Goal: Navigation & Orientation: Find specific page/section

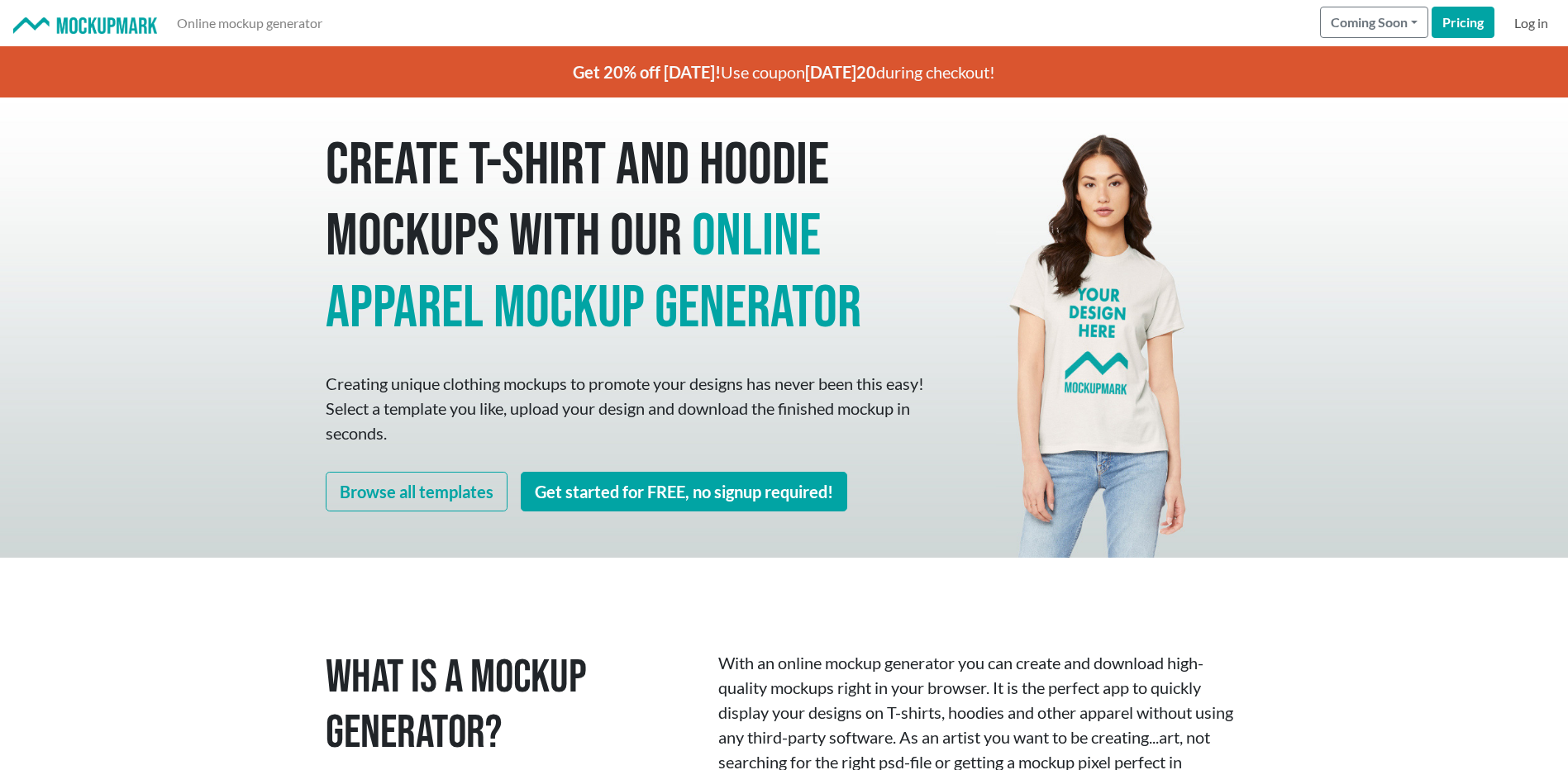
click at [1518, 26] on link "Log in" at bounding box center [1530, 22] width 47 height 33
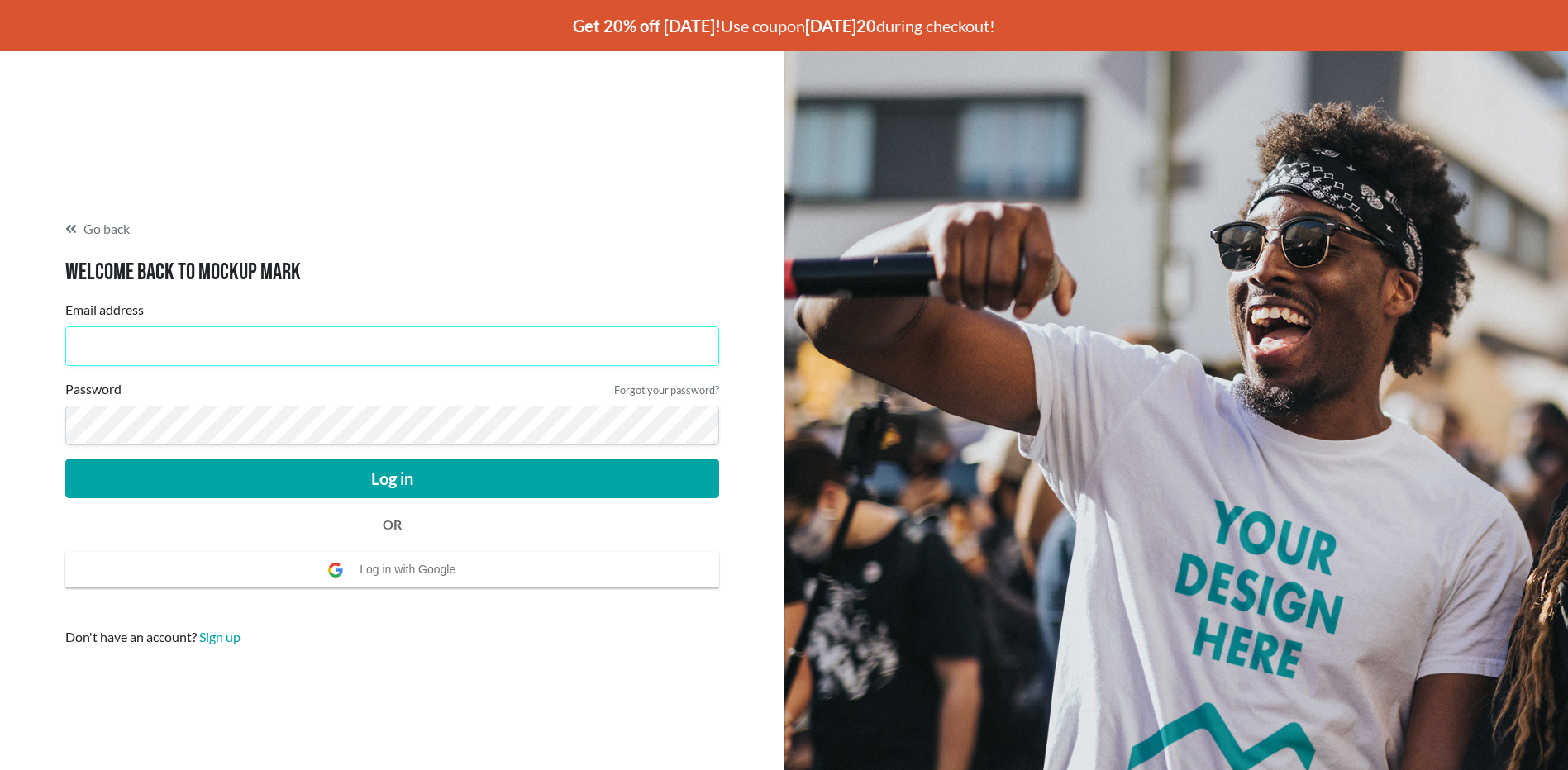
click at [288, 358] on input "Email address" at bounding box center [392, 346] width 654 height 40
type input "[EMAIL_ADDRESS][DOMAIN_NAME]"
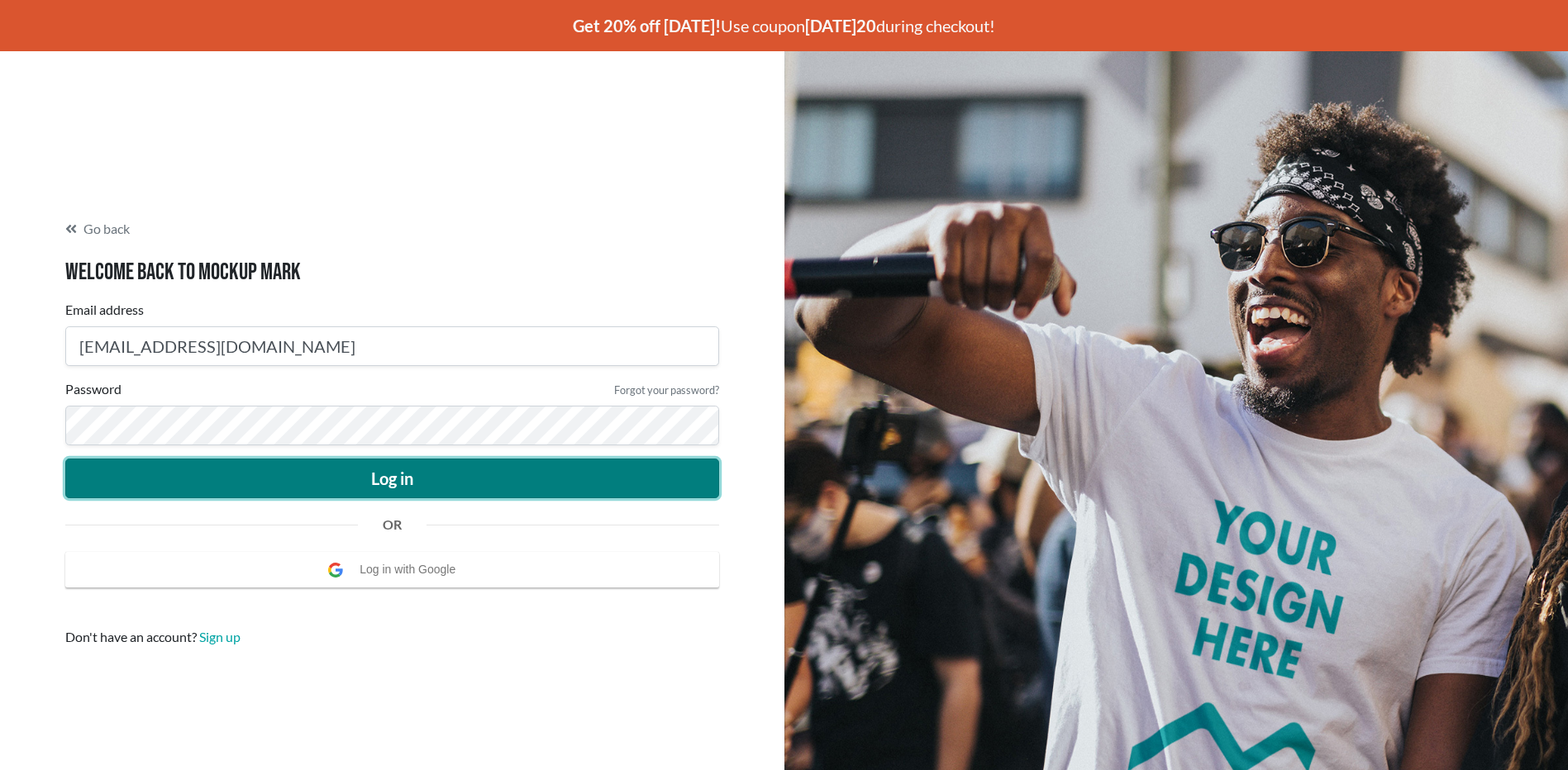
click at [394, 479] on button "Log in" at bounding box center [392, 478] width 654 height 40
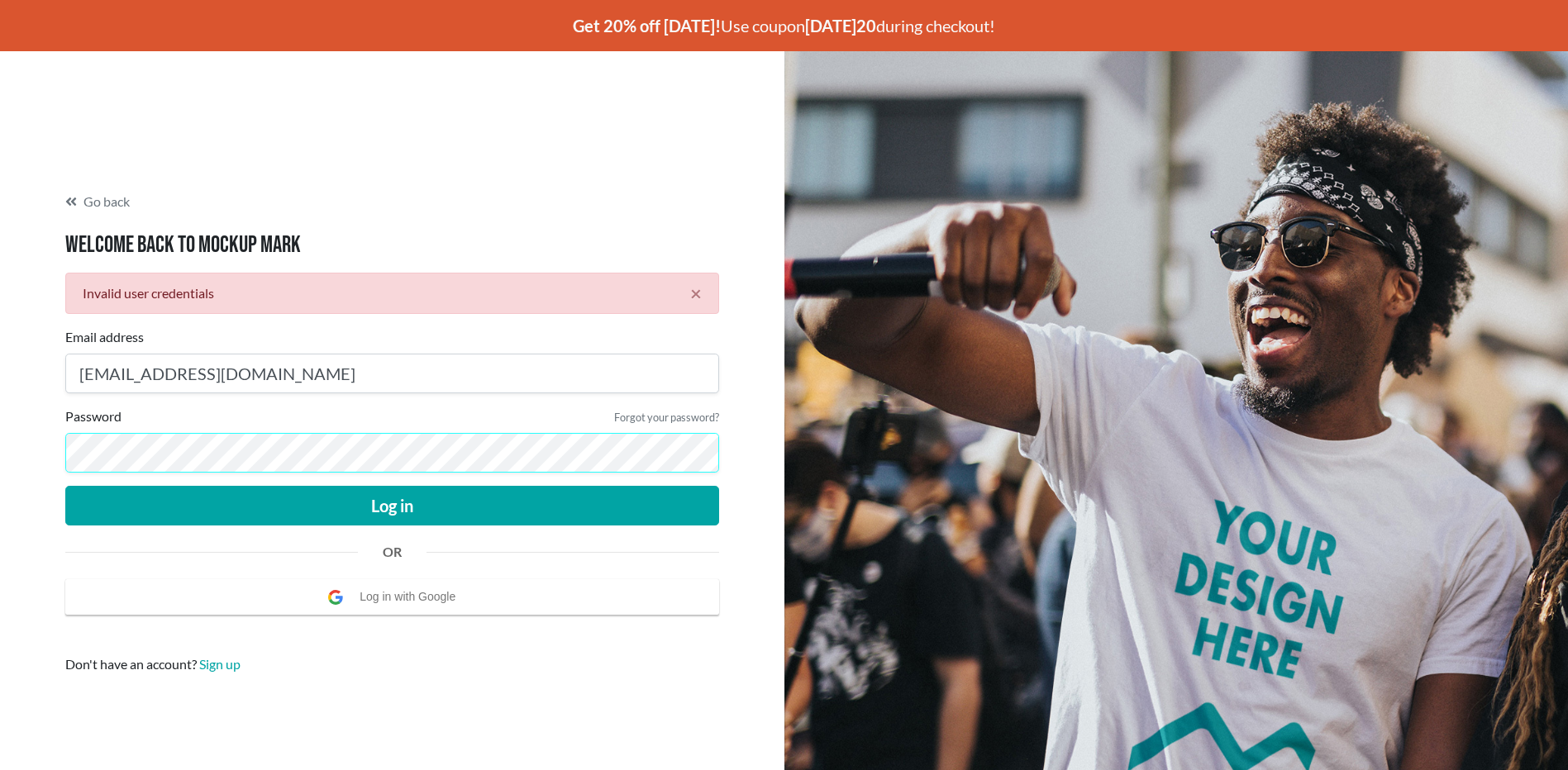
click at [65, 486] on button "Log in" at bounding box center [392, 505] width 654 height 40
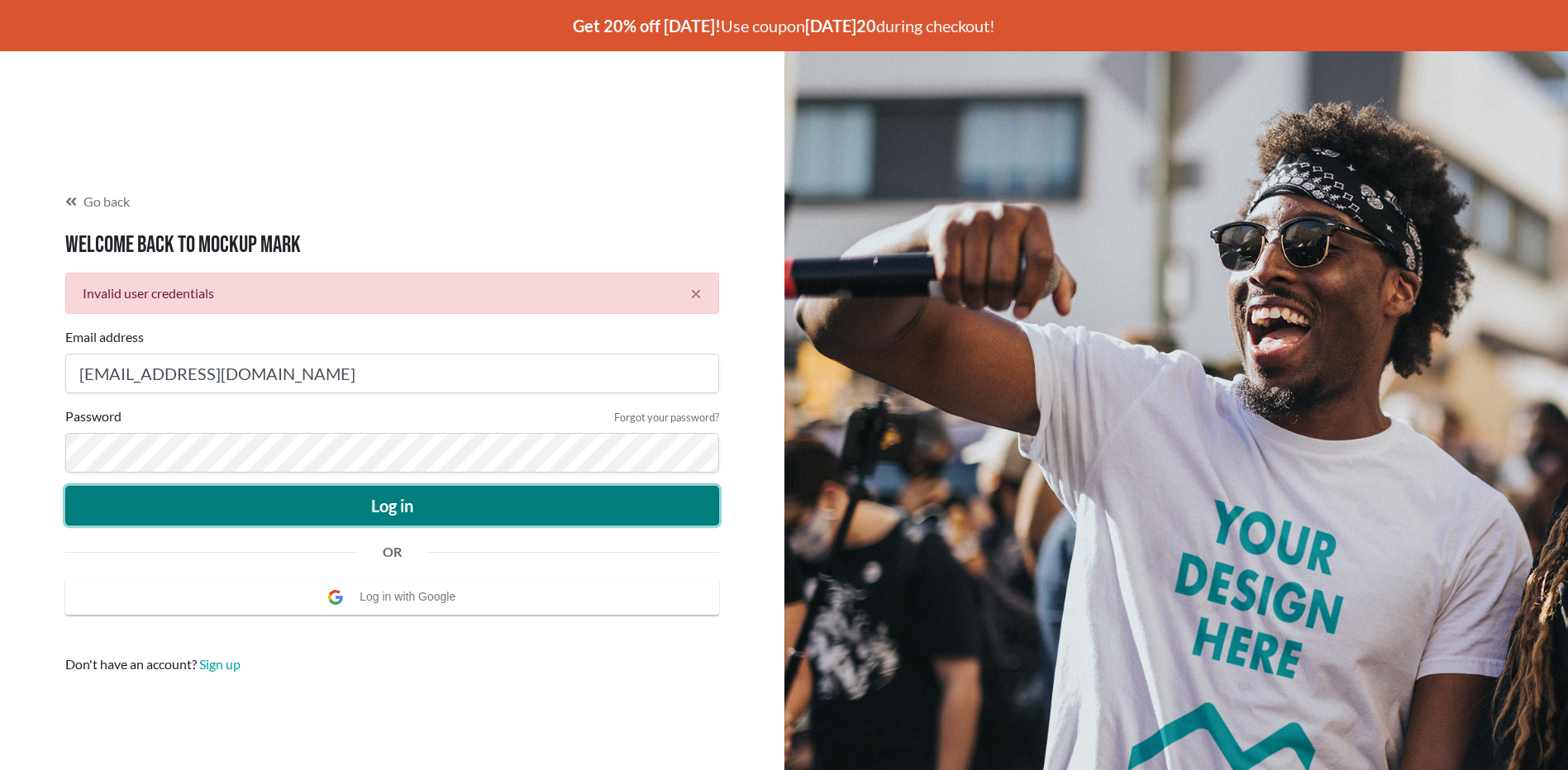
click at [368, 515] on button "Log in" at bounding box center [392, 505] width 654 height 40
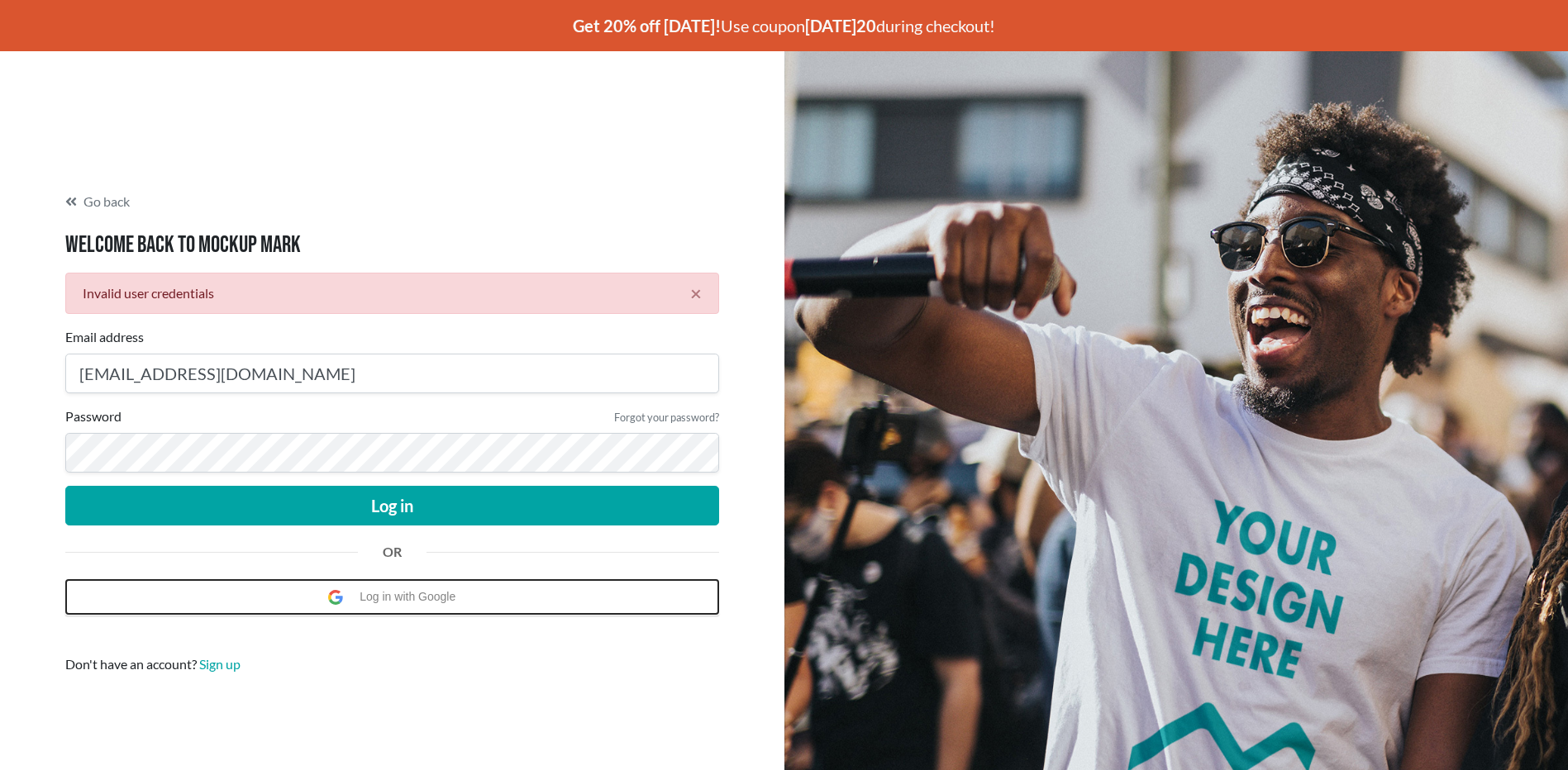
click at [396, 593] on span "Log in with Google" at bounding box center [411, 597] width 104 height 34
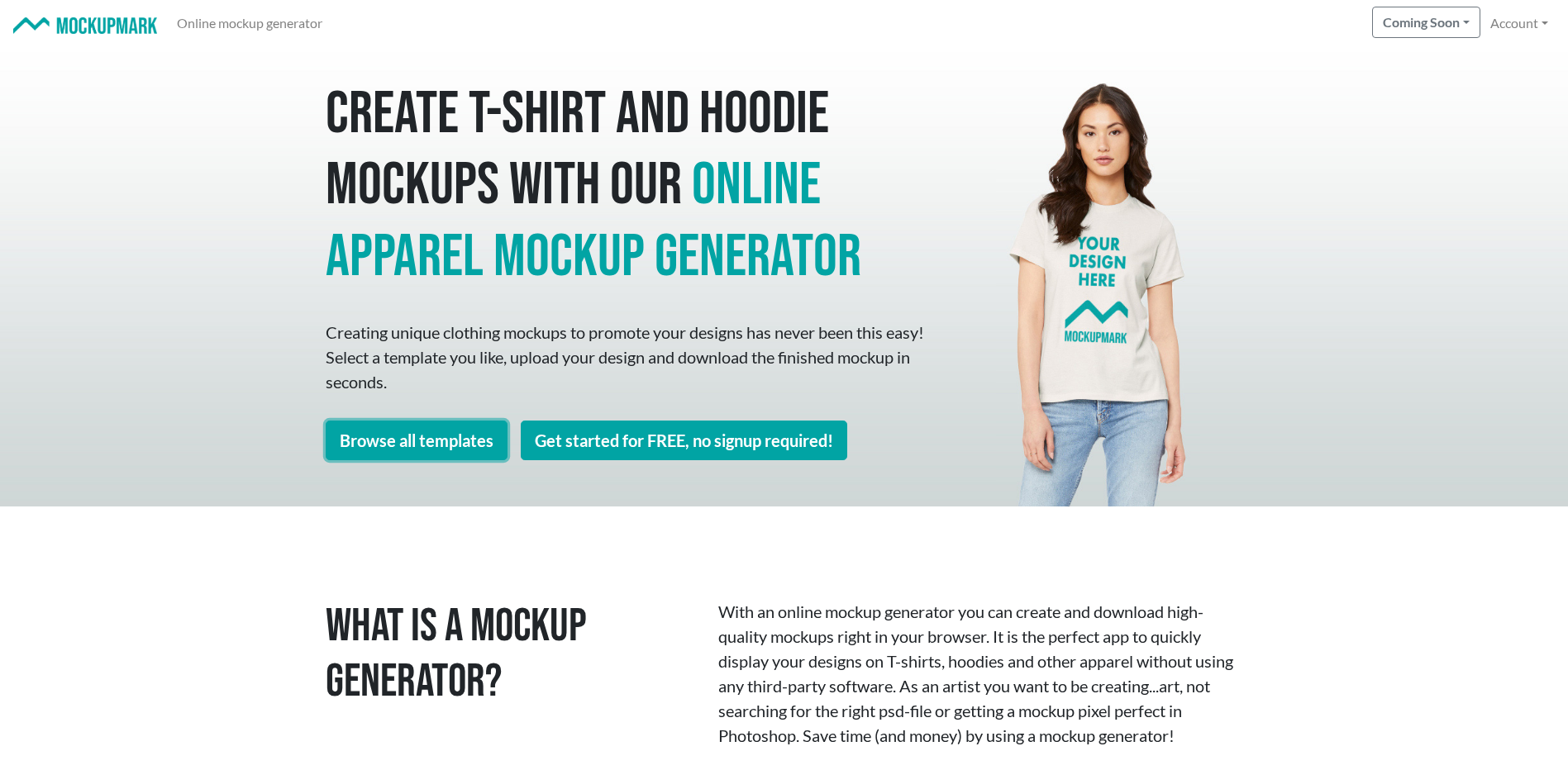
click at [411, 447] on link "Browse all templates" at bounding box center [416, 440] width 181 height 40
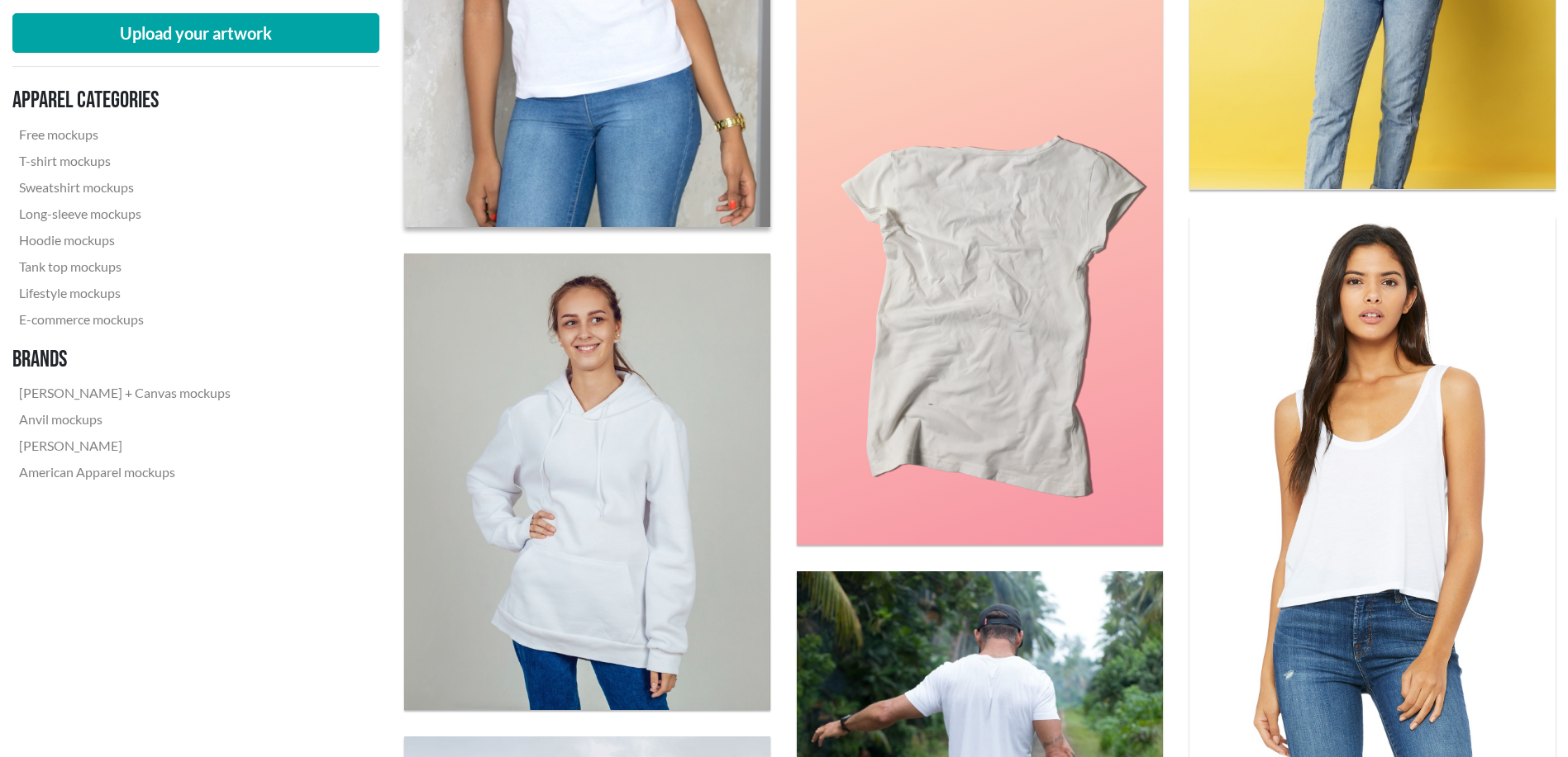
scroll to position [1101, 0]
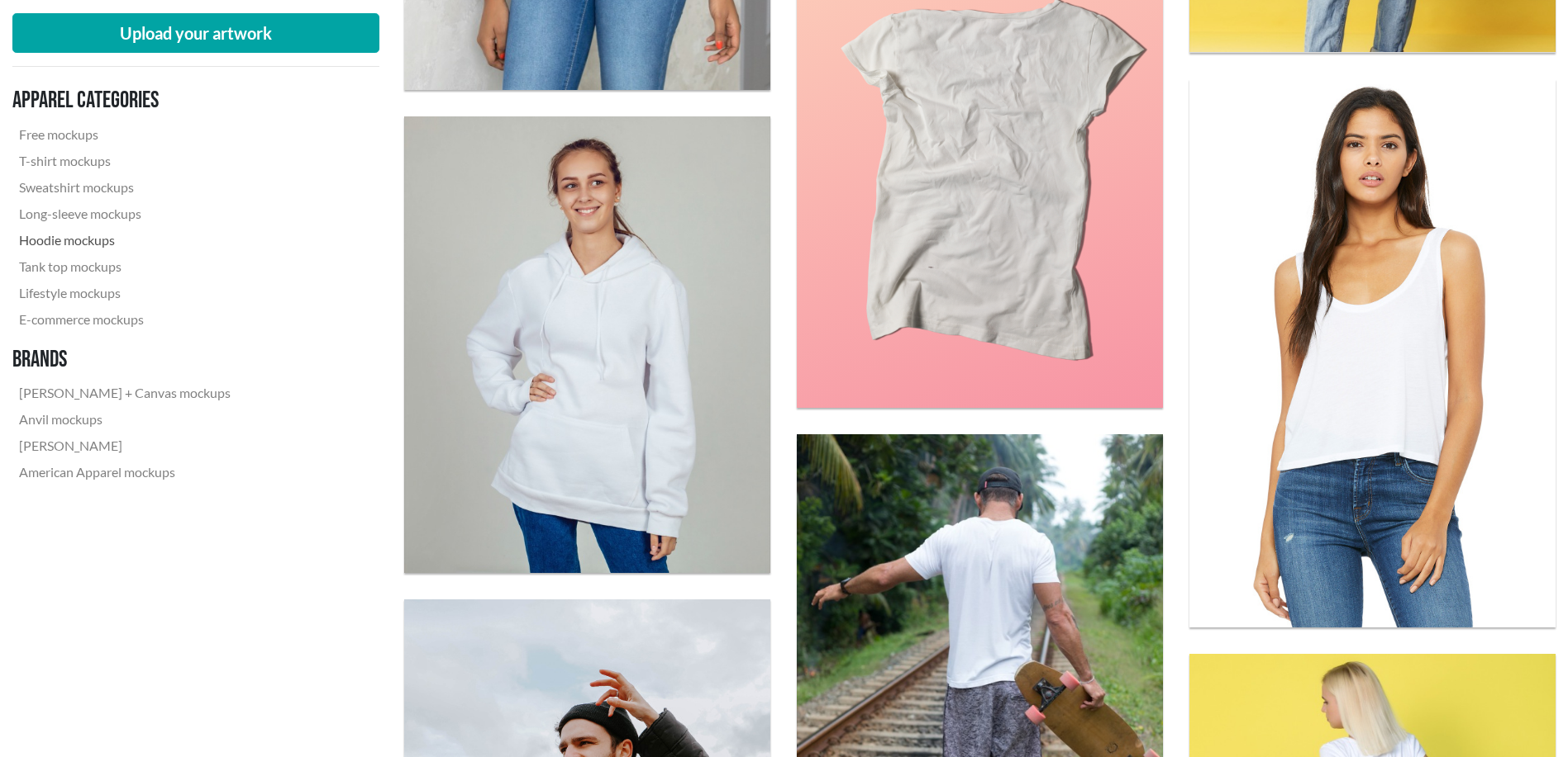
click at [95, 240] on link "Hoodie mockups" at bounding box center [125, 241] width 225 height 27
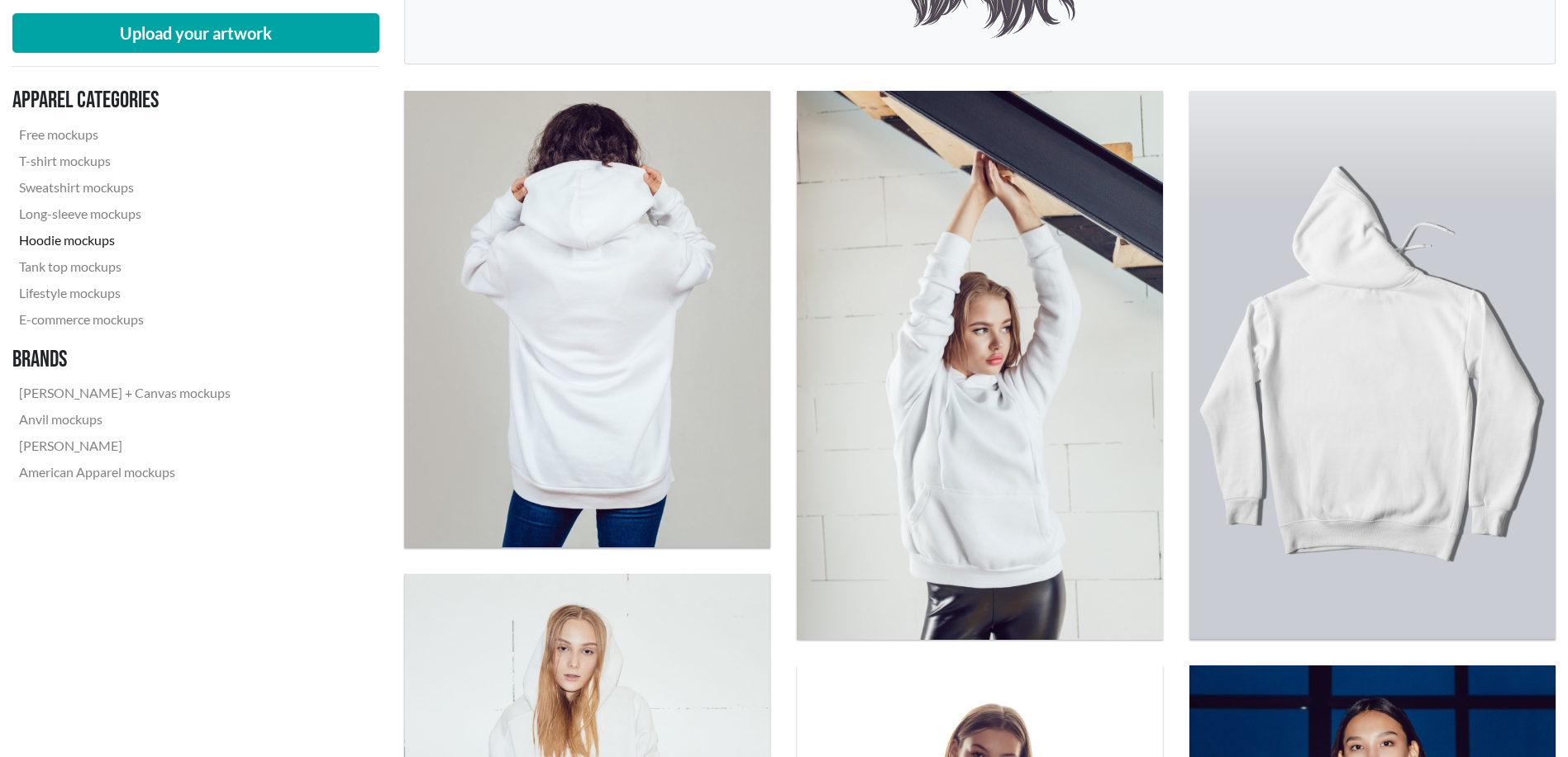
scroll to position [275, 0]
